Goal: Information Seeking & Learning: Learn about a topic

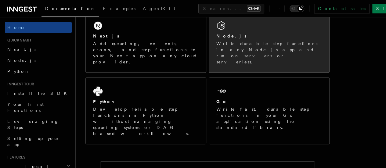
click at [241, 52] on p "Write durable step functions in any Node.js app and run on servers or serverles…" at bounding box center [270, 53] width 106 height 24
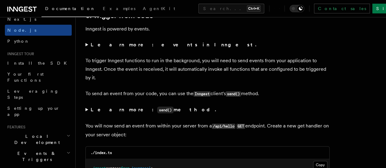
scroll to position [31, 0]
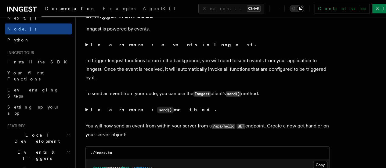
click at [67, 132] on icon "button" at bounding box center [69, 134] width 4 height 5
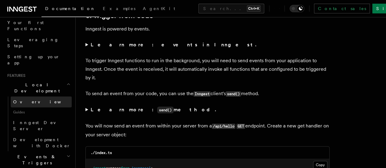
scroll to position [82, 0]
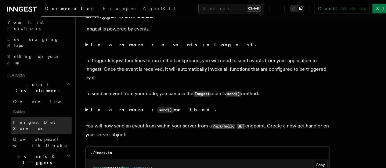
click at [46, 120] on span "Inngest Dev Server" at bounding box center [39, 125] width 52 height 11
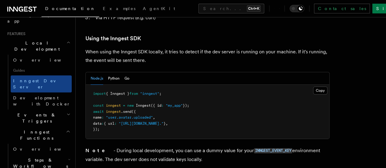
scroll to position [1122, 0]
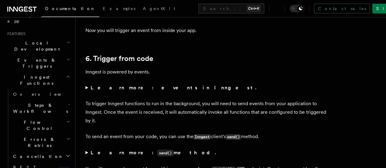
scroll to position [3075, 0]
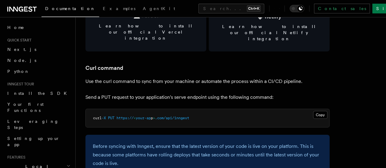
scroll to position [887, 0]
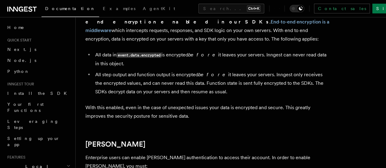
scroll to position [573, 0]
